Goal: Transaction & Acquisition: Purchase product/service

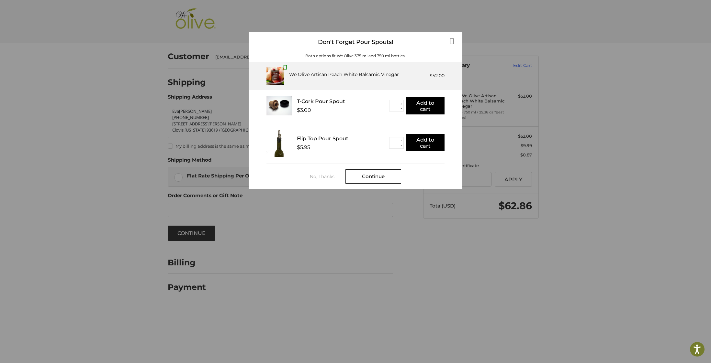
click at [0, 305] on div at bounding box center [0, 305] width 0 height 0
click at [330, 73] on div "We Olive Artisan Peach White Balsamic Vinegar" at bounding box center [344, 74] width 110 height 7
click at [328, 176] on div "No, Thanks" at bounding box center [328, 176] width 36 height 5
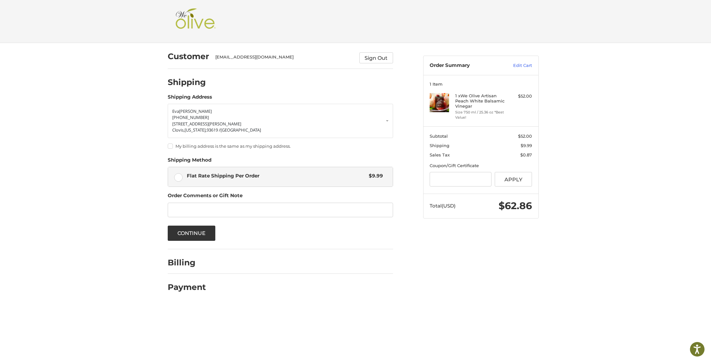
click at [171, 147] on label "My billing address is the same as my shipping address." at bounding box center [280, 146] width 225 height 5
click at [443, 180] on input "Gift Certificate or Coupon Code" at bounding box center [460, 179] width 62 height 15
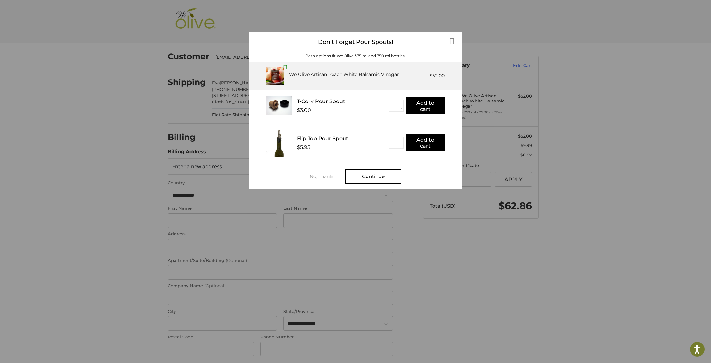
select select "**"
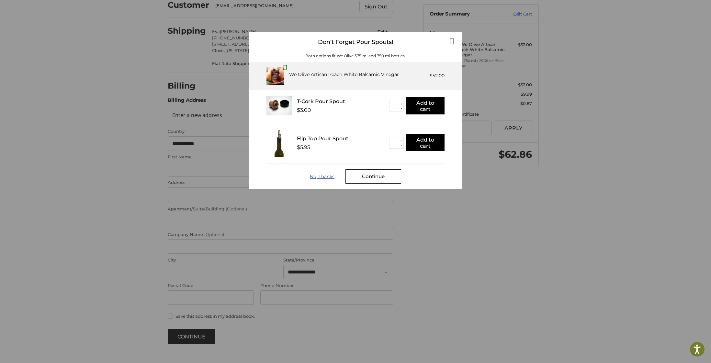
click at [323, 177] on div "No, Thanks" at bounding box center [328, 176] width 36 height 5
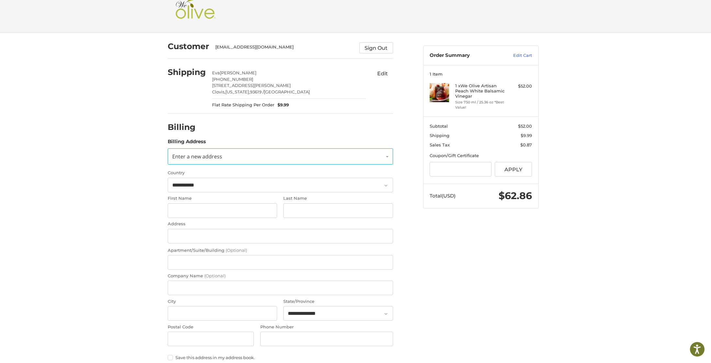
scroll to position [11, 0]
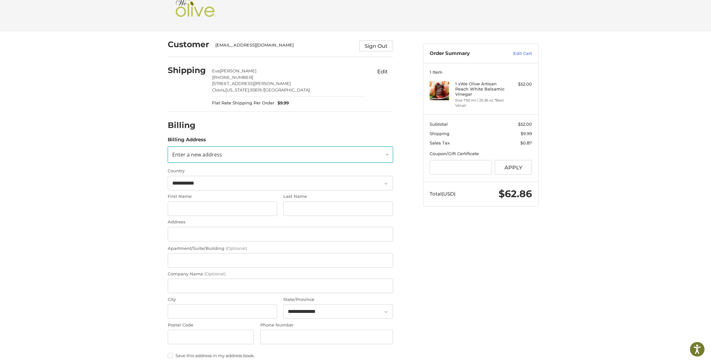
click at [194, 158] on span "Enter a new address" at bounding box center [197, 154] width 50 height 7
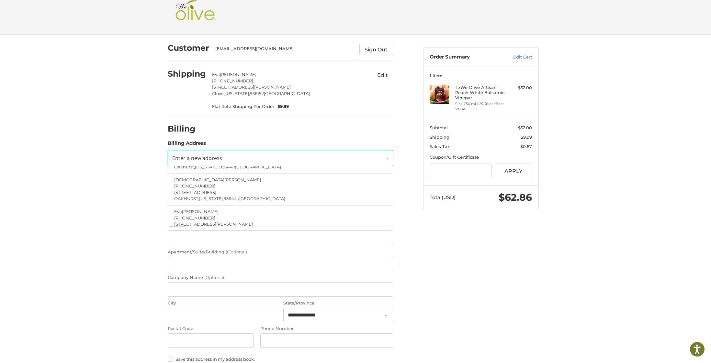
scroll to position [81, 0]
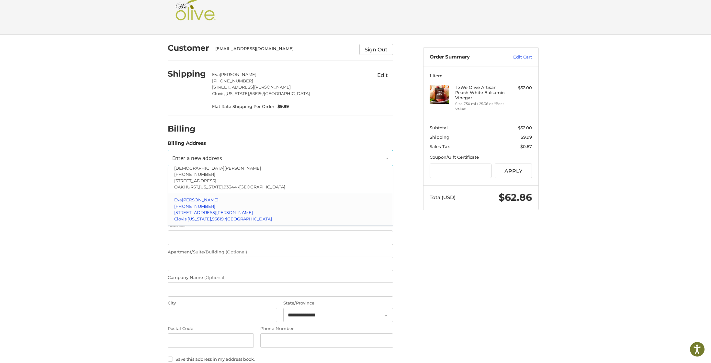
click at [192, 202] on span "[PERSON_NAME]" at bounding box center [200, 199] width 37 height 5
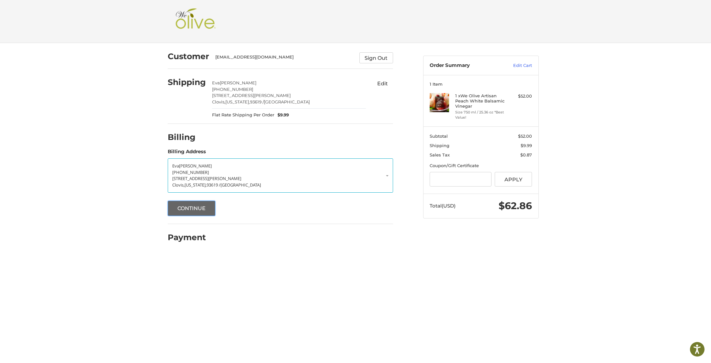
click at [187, 214] on button "Continue" at bounding box center [192, 208] width 48 height 15
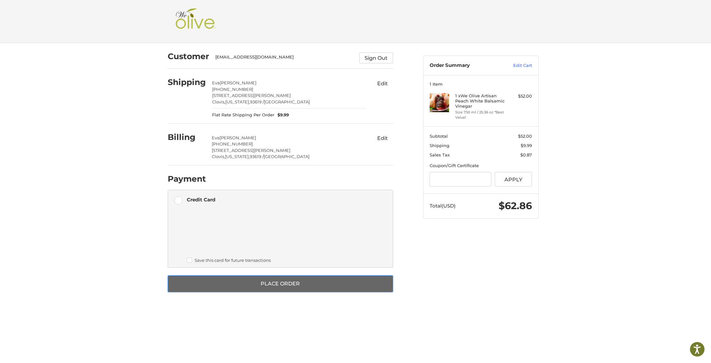
click at [288, 285] on button "Place Order" at bounding box center [280, 284] width 225 height 17
